Goal: Task Accomplishment & Management: Manage account settings

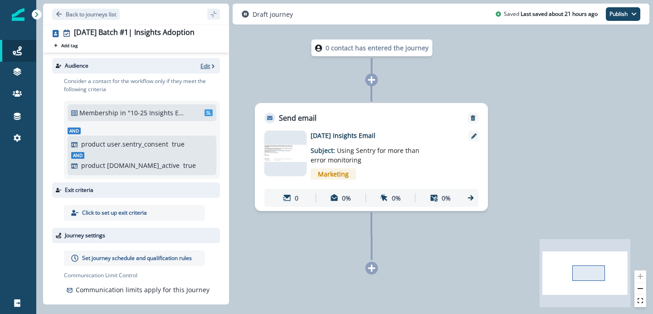
click at [205, 68] on p "Edit" at bounding box center [206, 66] width 10 height 8
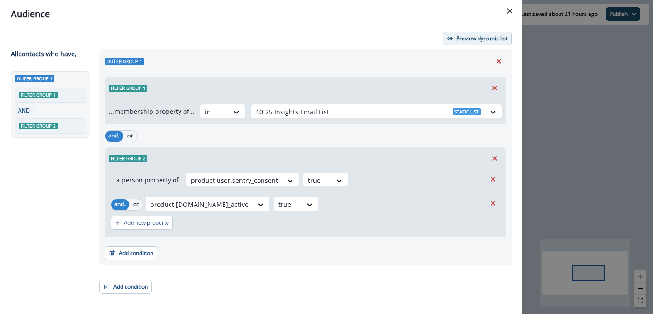
click at [473, 40] on p "Preview dynamic list" at bounding box center [481, 38] width 51 height 6
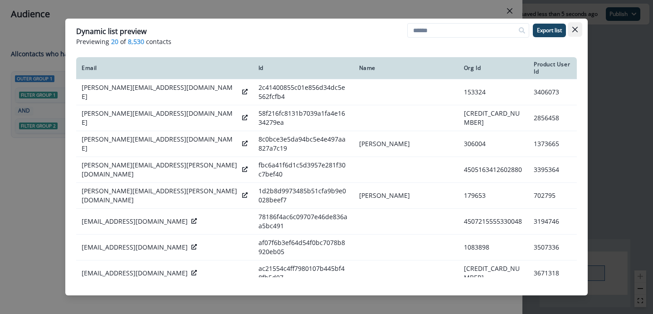
click at [573, 32] on button "Close" at bounding box center [575, 29] width 15 height 15
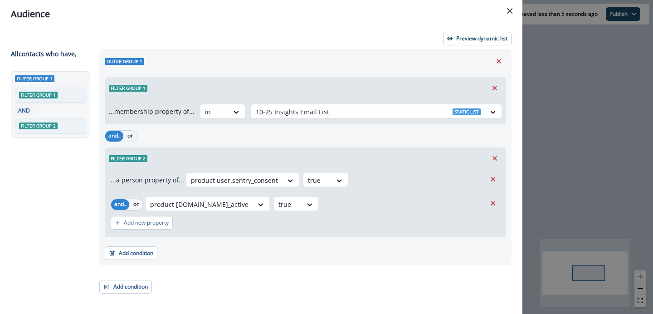
click at [513, 11] on button "Close" at bounding box center [510, 11] width 15 height 15
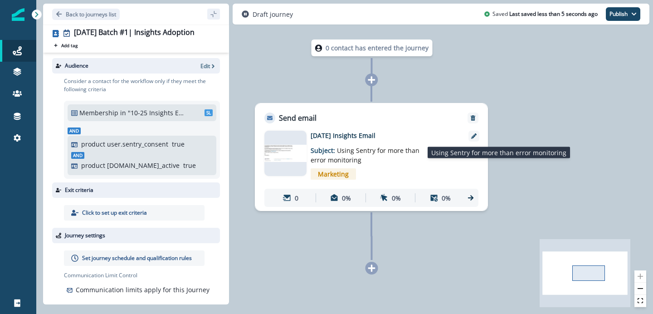
click at [363, 150] on span "Using Sentry for more than error monitoring" at bounding box center [365, 155] width 109 height 18
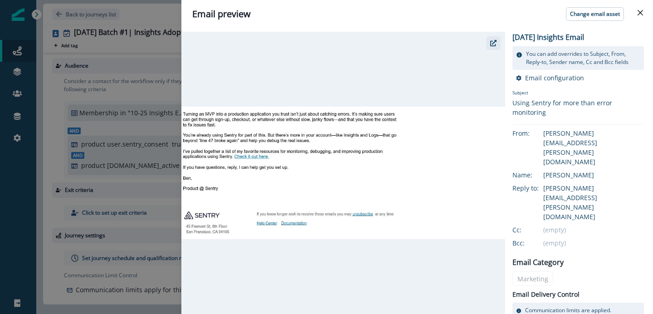
click at [498, 46] on button "button" at bounding box center [493, 43] width 15 height 14
click at [638, 14] on icon "Close" at bounding box center [640, 12] width 5 height 5
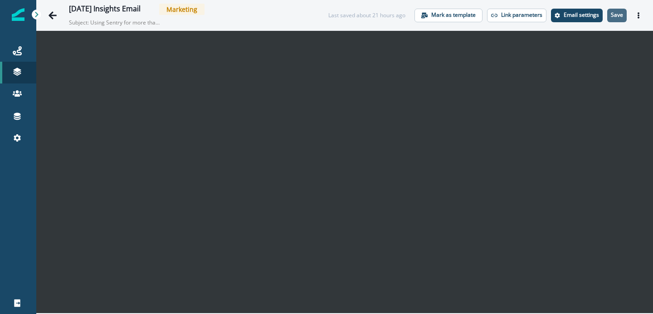
click at [615, 17] on p "Save" at bounding box center [617, 15] width 12 height 6
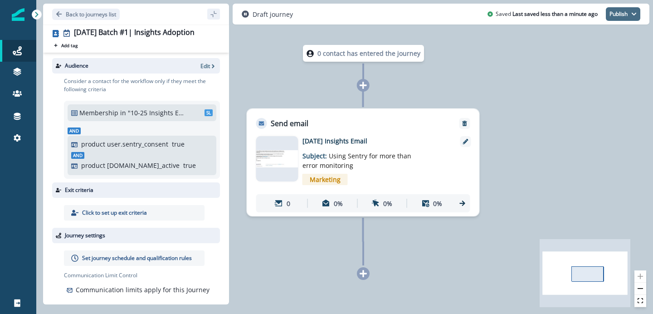
click at [640, 17] on button "Publish" at bounding box center [623, 14] width 34 height 14
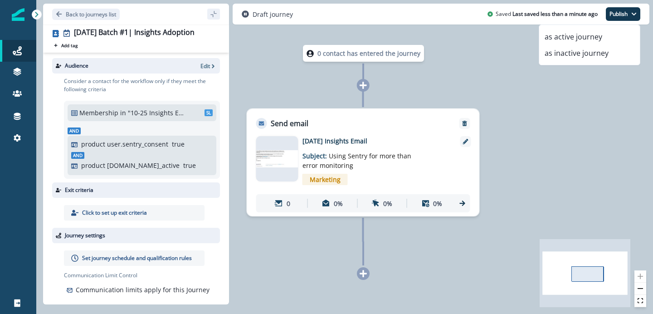
click at [132, 258] on p "Set journey schedule and qualification rules" at bounding box center [137, 258] width 110 height 8
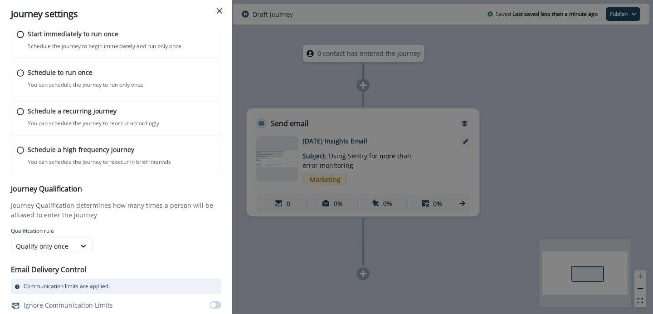
scroll to position [10, 0]
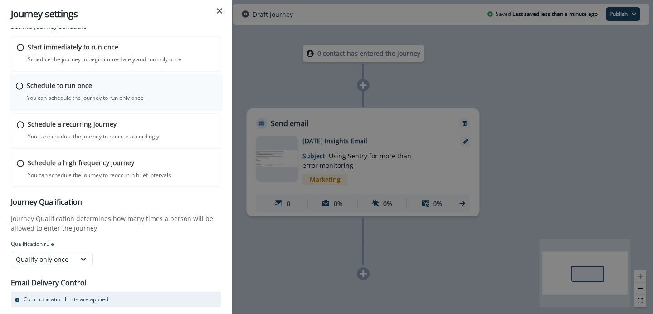
click at [18, 86] on icon at bounding box center [19, 86] width 7 height 7
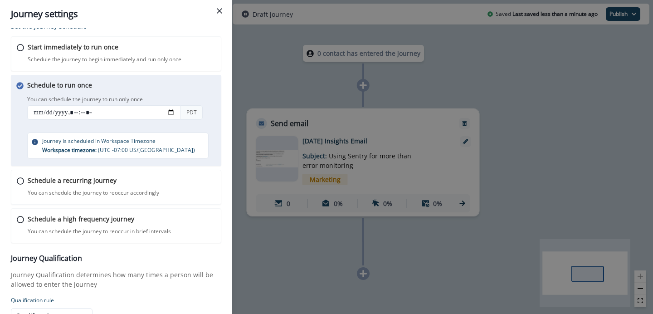
scroll to position [14, 0]
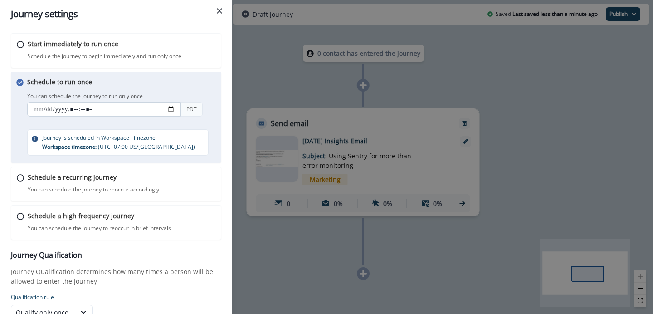
click at [168, 109] on input "datetime-local" at bounding box center [104, 109] width 154 height 15
type input "**********"
click at [142, 257] on h3 "Journey Qualification" at bounding box center [116, 255] width 211 height 9
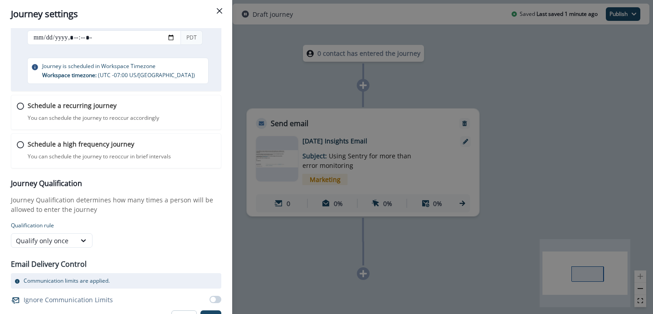
scroll to position [99, 0]
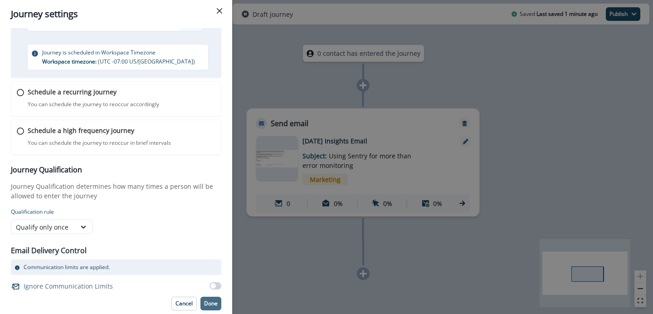
click at [207, 304] on p "Done" at bounding box center [211, 303] width 14 height 6
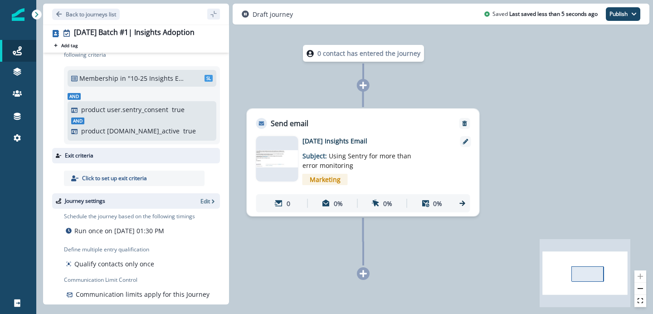
scroll to position [49, 0]
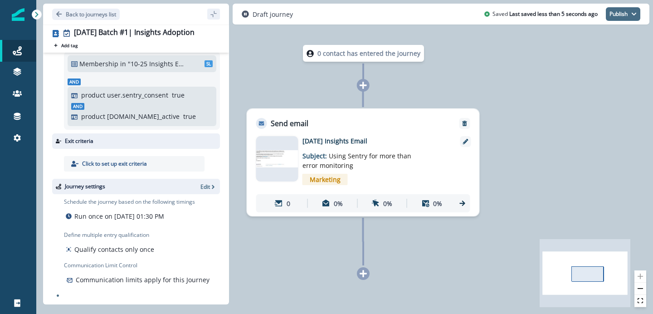
click at [631, 16] on button "Publish" at bounding box center [623, 14] width 34 height 14
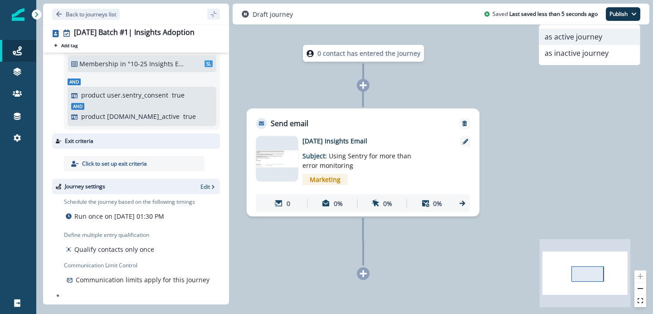
click at [595, 39] on button "as active journey" at bounding box center [589, 37] width 101 height 16
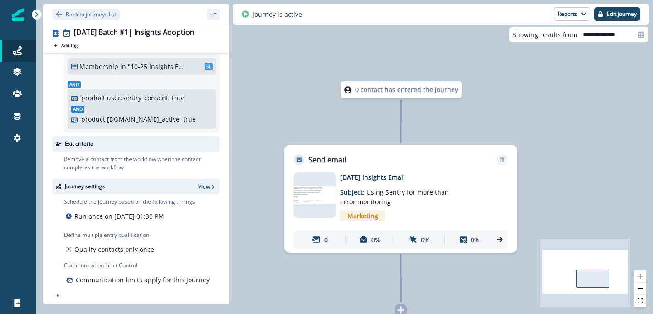
scroll to position [0, 0]
